Goal: Transaction & Acquisition: Purchase product/service

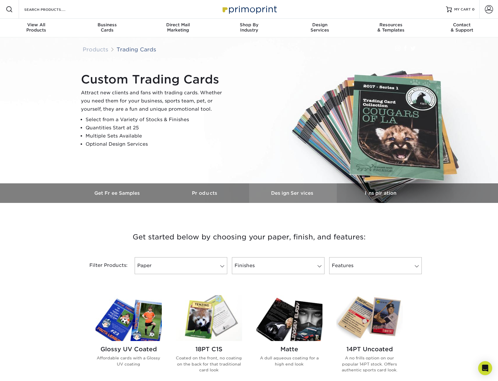
click at [278, 199] on link "Design Services" at bounding box center [293, 193] width 88 height 20
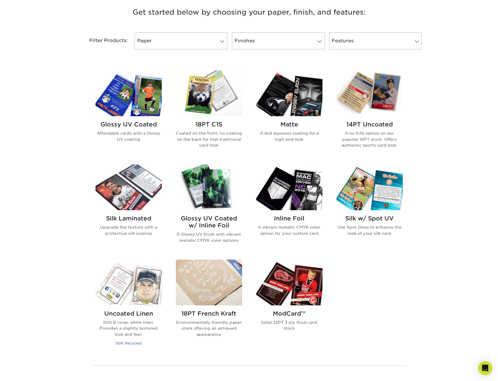
scroll to position [180, 0]
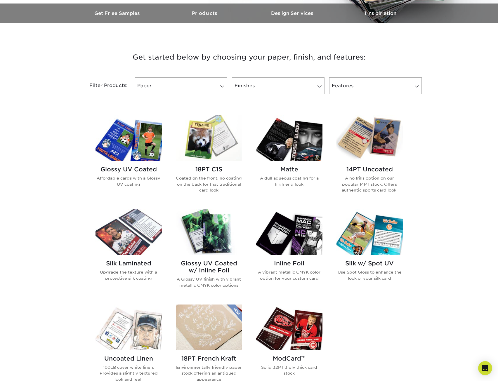
click at [136, 162] on div "Glossy UV Coated Affordable cards with a Glossy UV coating" at bounding box center [129, 178] width 66 height 35
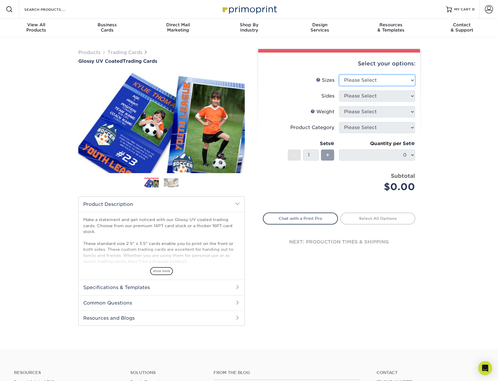
click at [393, 80] on select "Please Select 2.5" x 3.5"" at bounding box center [377, 80] width 76 height 11
select select "2.50x3.50"
click at [339, 75] on select "Please Select 2.5" x 3.5"" at bounding box center [377, 80] width 76 height 11
click at [375, 95] on select "Please Select Print Both Sides Print Front Only" at bounding box center [377, 96] width 76 height 11
select select "13abbda7-1d64-4f25-8bb2-c179b224825d"
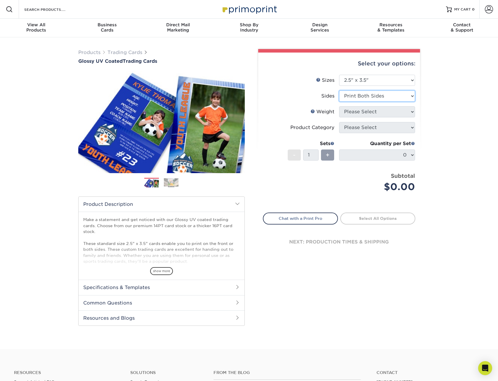
click at [339, 91] on select "Please Select Print Both Sides Print Front Only" at bounding box center [377, 96] width 76 height 11
click at [367, 114] on select "Please Select 16PT 14PT 18PT C1S" at bounding box center [377, 111] width 76 height 11
select select "16PT"
click at [339, 106] on select "Please Select 16PT 14PT 18PT C1S" at bounding box center [377, 111] width 76 height 11
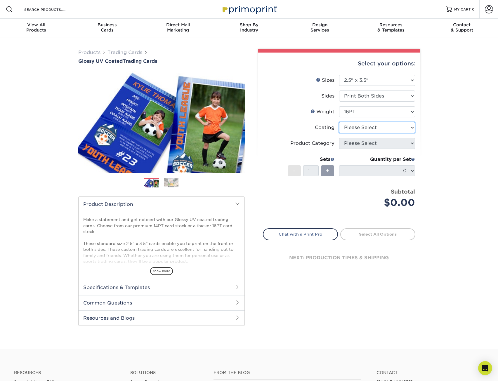
click at [360, 129] on select at bounding box center [377, 127] width 76 height 11
select select "ae367451-b2b8-45df-a344-0f05b6a12993"
click at [339, 122] on select at bounding box center [377, 127] width 76 height 11
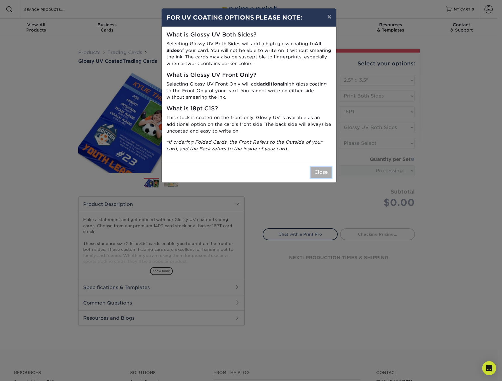
click at [323, 171] on button "Close" at bounding box center [321, 172] width 21 height 11
